Goal: Task Accomplishment & Management: Complete application form

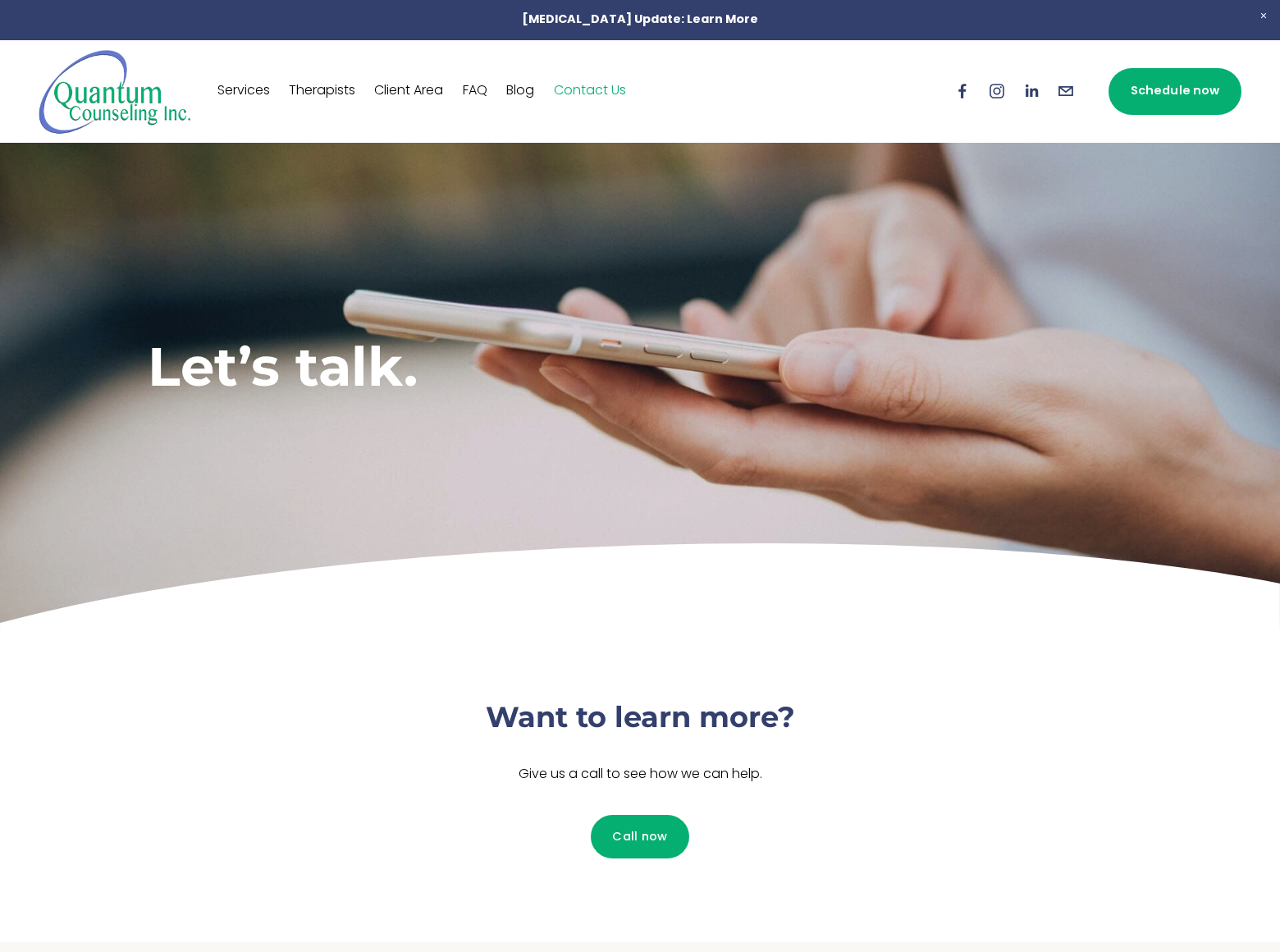
type input "[PERSON_NAME]"
type input "[PERSON_NAME][EMAIL_ADDRESS][DOMAIN_NAME]"
type input "[PHONE_NUMBER]"
type textarea "We can place your website on top position in search engines without PPC. Just f…"
